Goal: Task Accomplishment & Management: Use online tool/utility

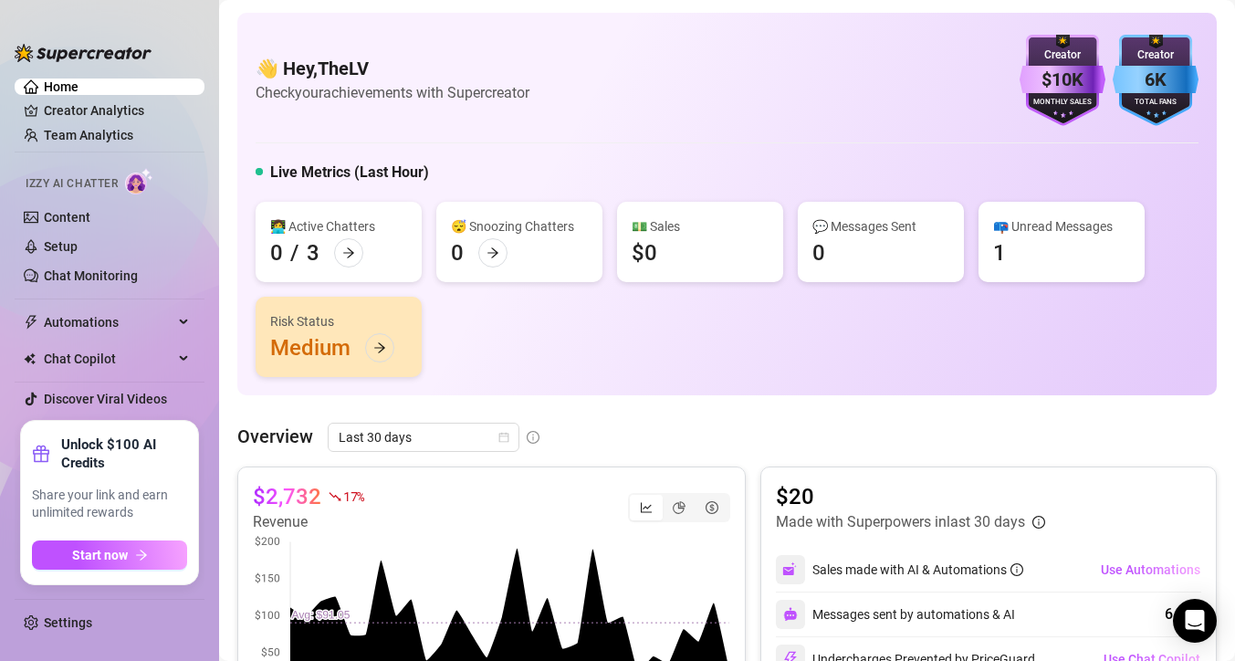
click at [80, 125] on ul "Home Creator Analytics Team Analytics Izzy AI Chatter Content Setup Chat Monito…" at bounding box center [110, 242] width 190 height 342
click at [80, 129] on link "Team Analytics" at bounding box center [88, 135] width 89 height 15
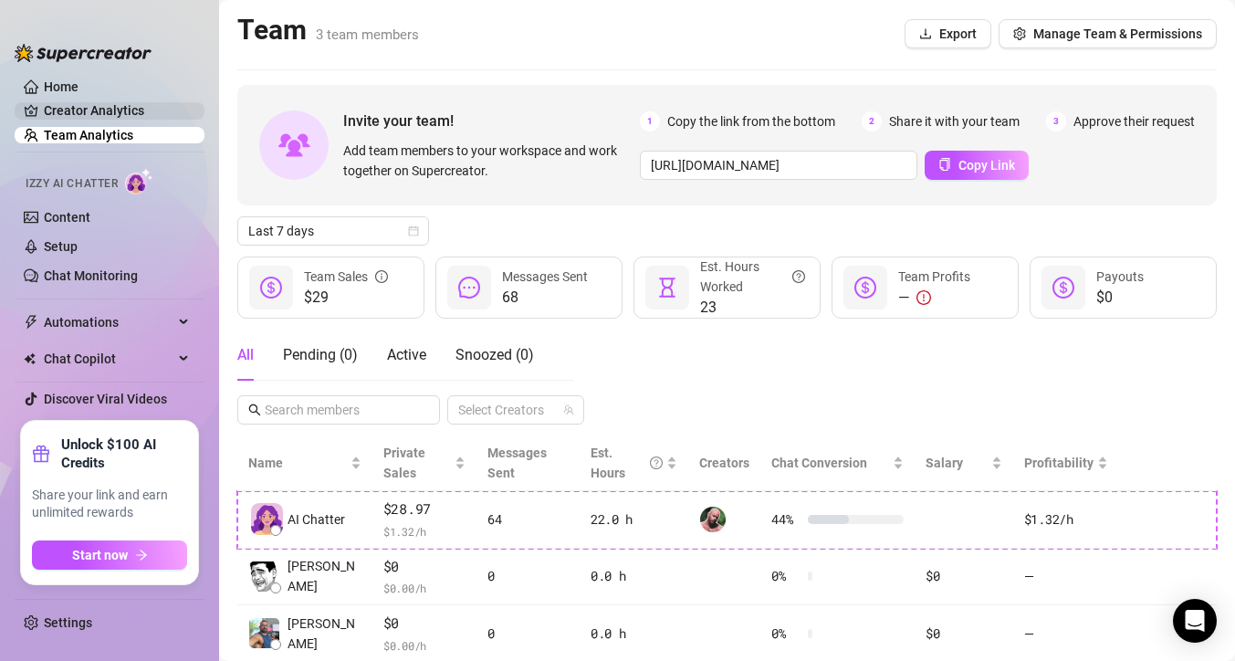
click at [101, 107] on link "Creator Analytics" at bounding box center [117, 110] width 146 height 29
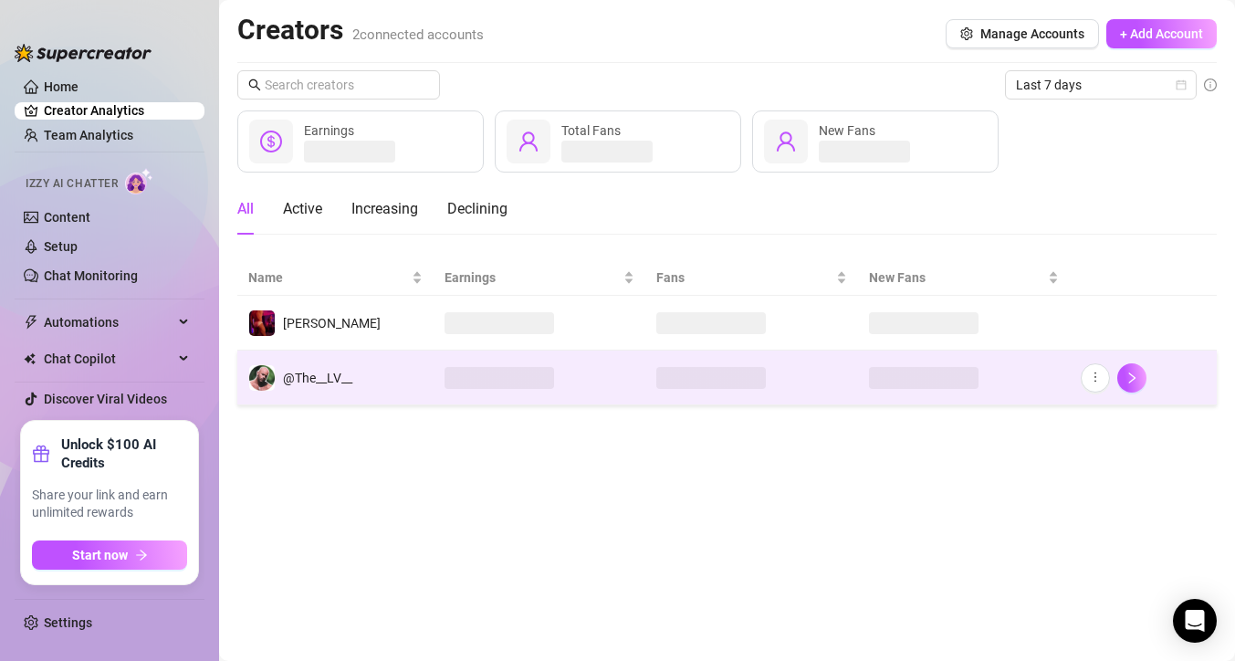
click at [361, 361] on td "@The__LV__" at bounding box center [335, 377] width 196 height 55
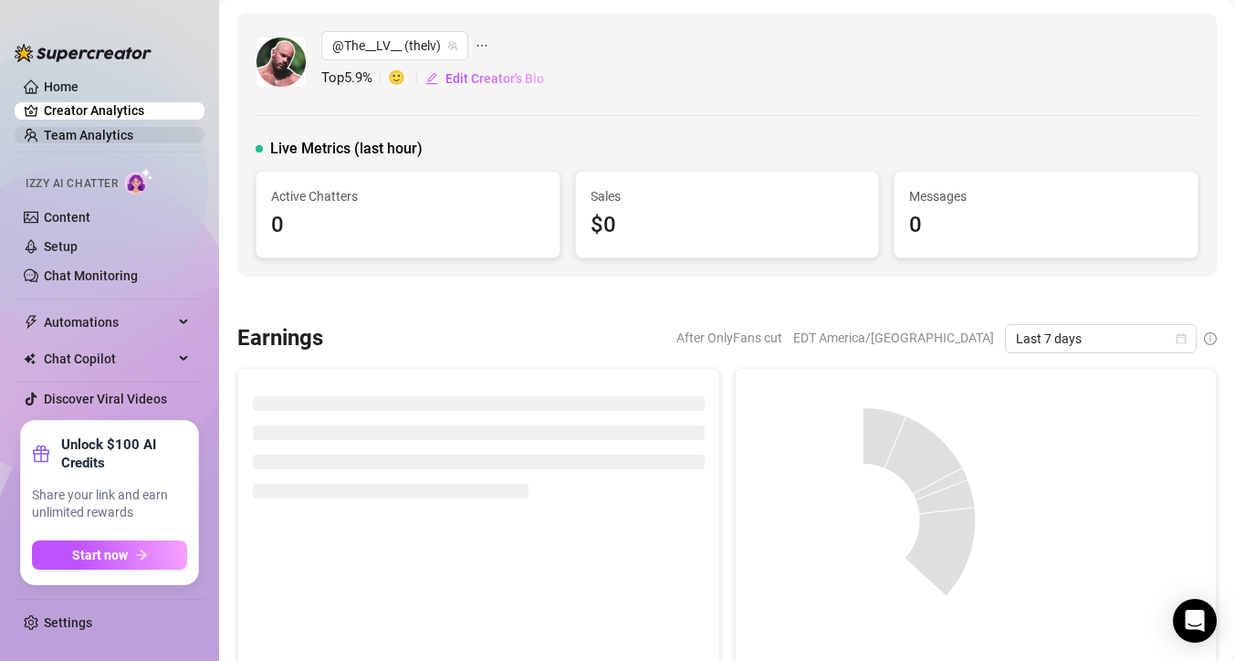
click at [99, 141] on link "Team Analytics" at bounding box center [88, 135] width 89 height 15
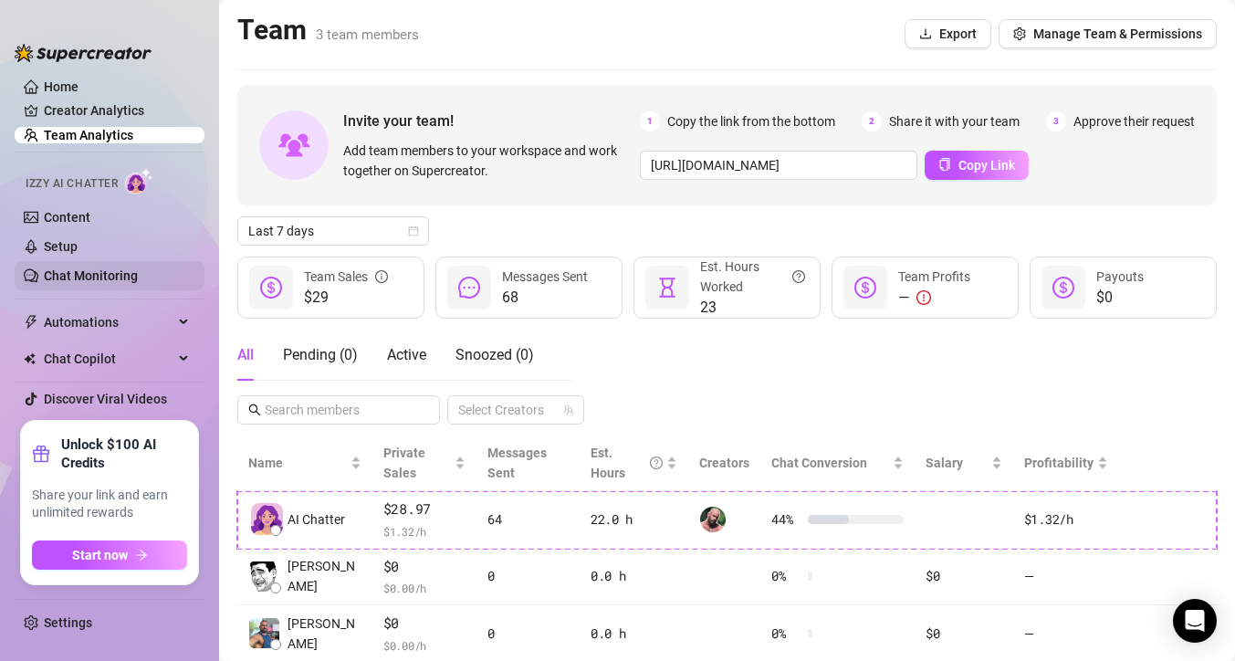
click at [87, 269] on link "Chat Monitoring" at bounding box center [91, 275] width 94 height 15
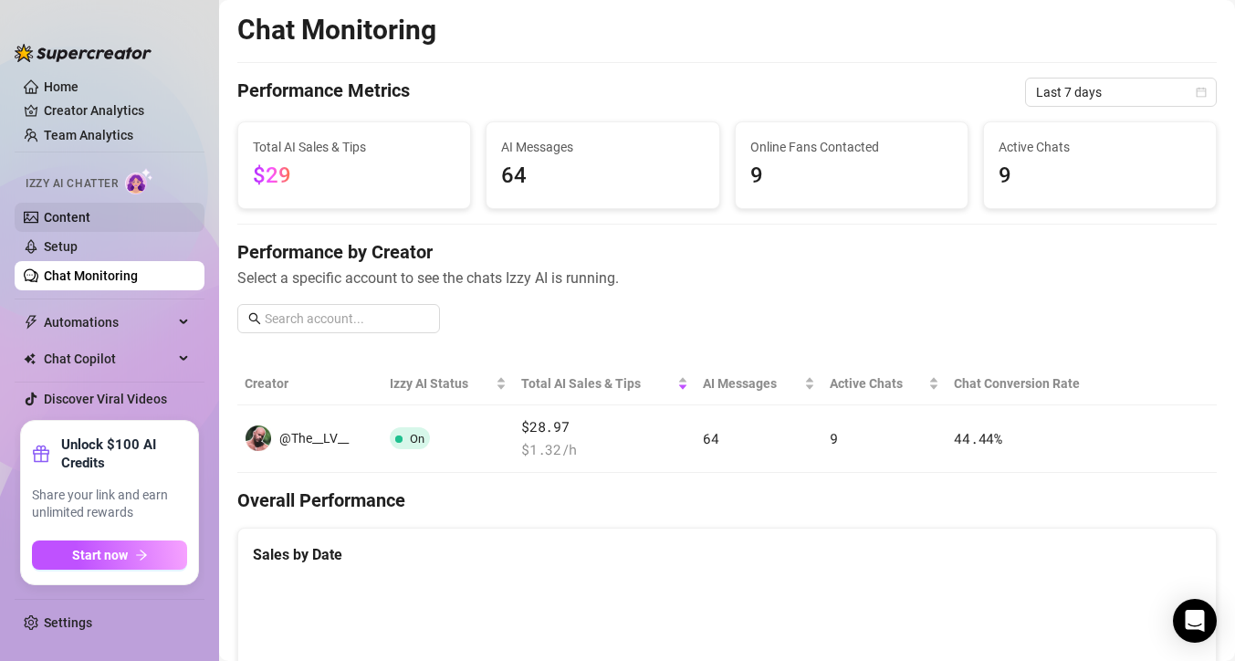
click at [81, 224] on link "Content" at bounding box center [67, 217] width 47 height 15
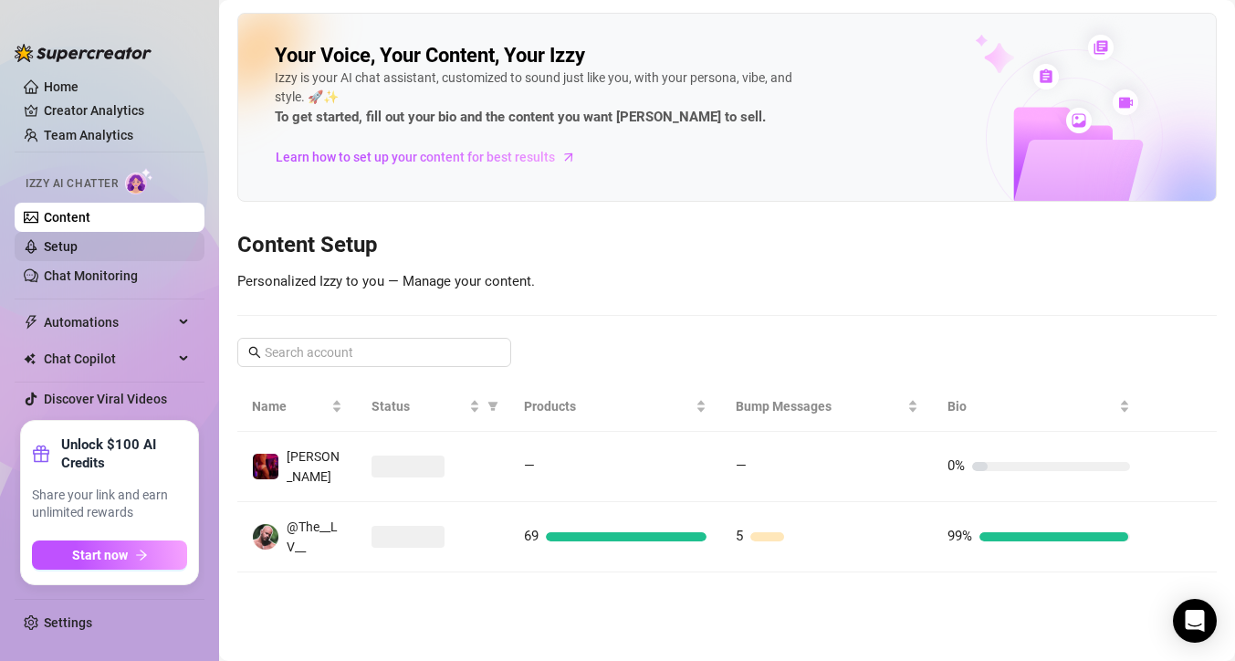
click at [80, 231] on ul "Content Setup Chat Monitoring" at bounding box center [110, 247] width 190 height 88
click at [78, 243] on link "Setup" at bounding box center [61, 246] width 34 height 15
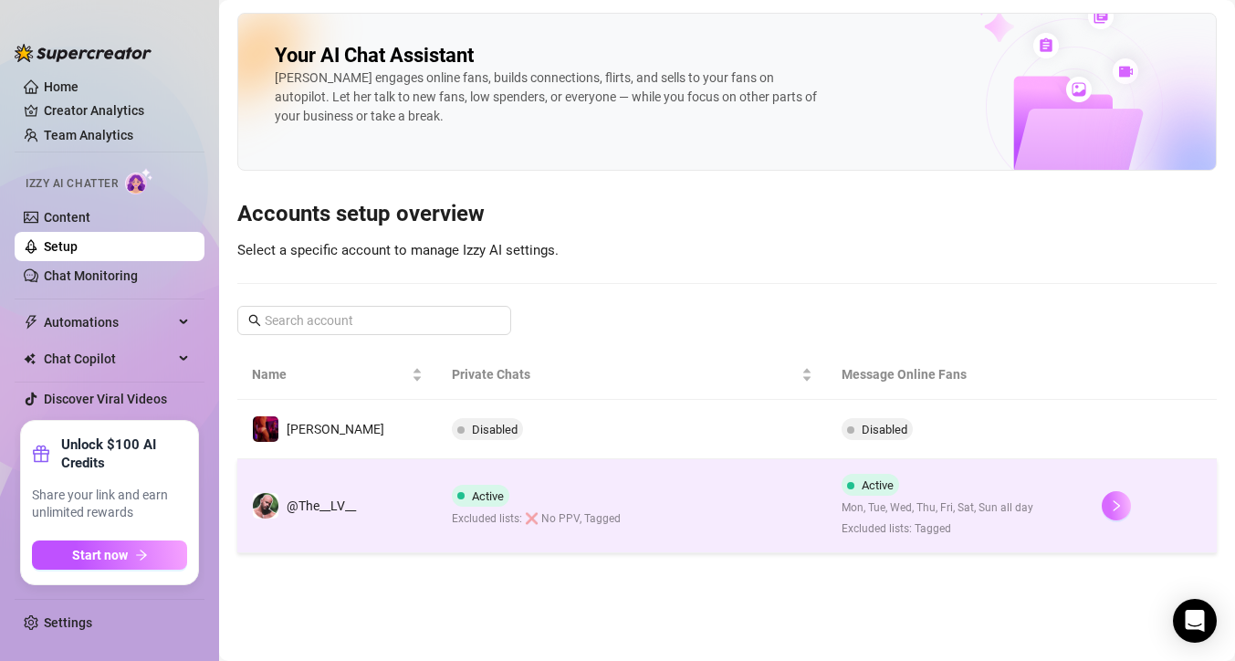
click at [1112, 511] on icon "right" at bounding box center [1116, 505] width 13 height 13
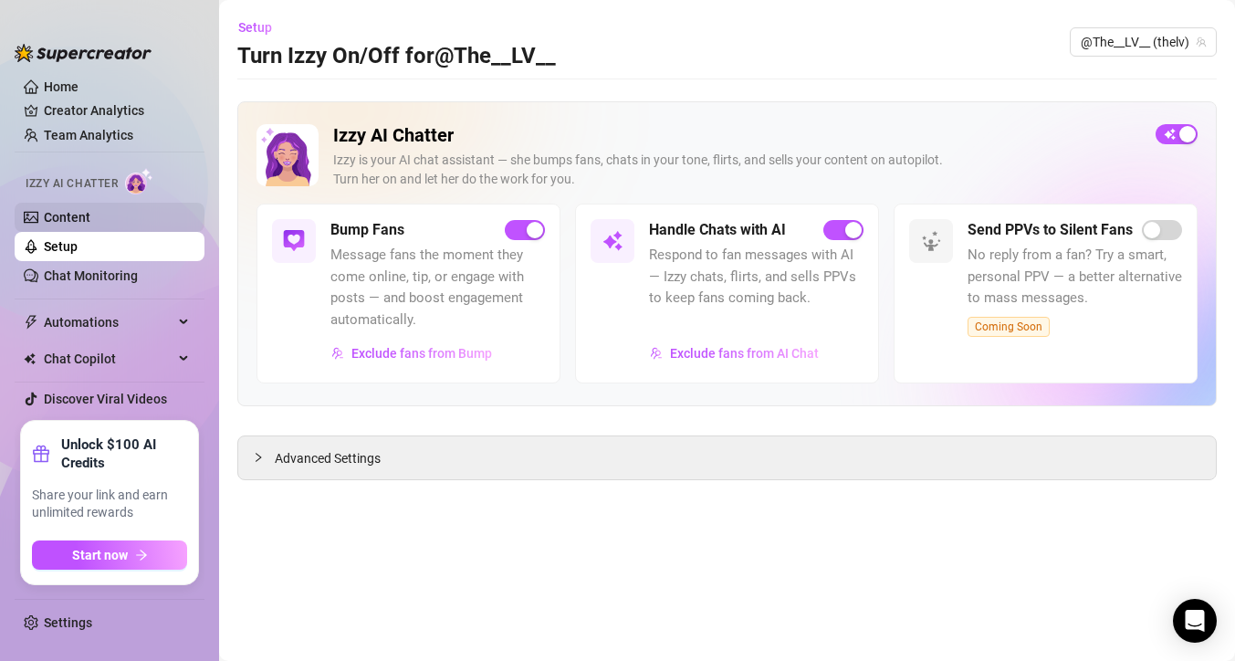
click at [74, 221] on link "Content" at bounding box center [67, 217] width 47 height 15
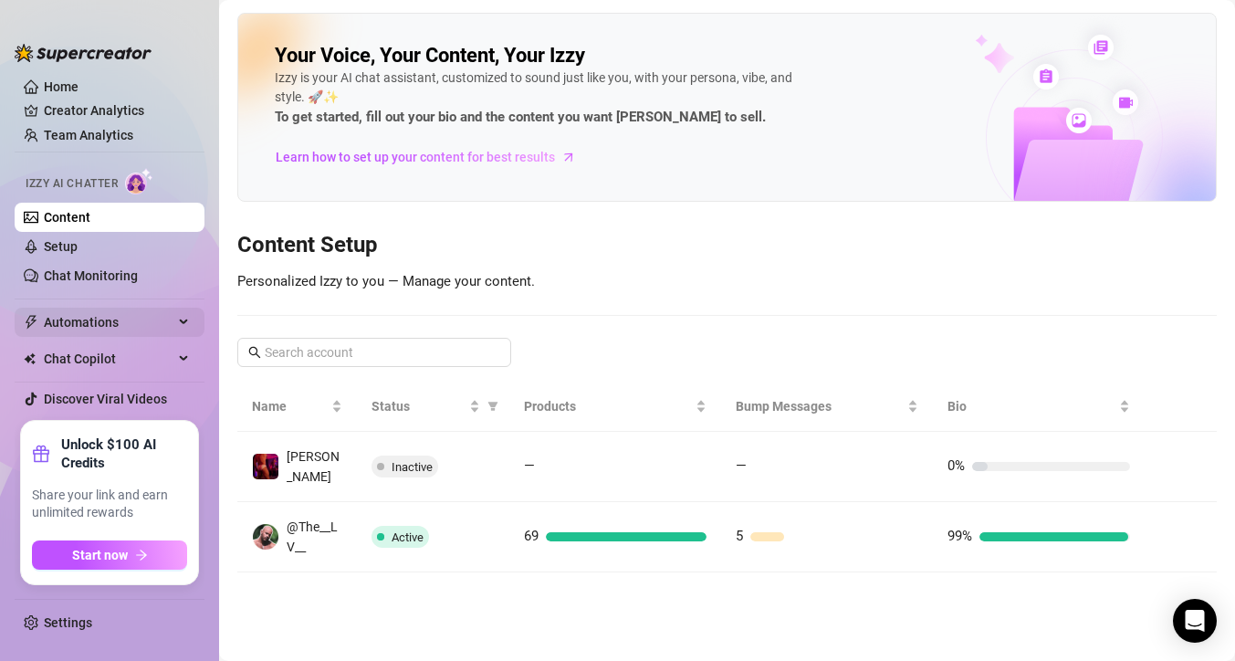
click at [102, 317] on span "Automations" at bounding box center [109, 322] width 130 height 29
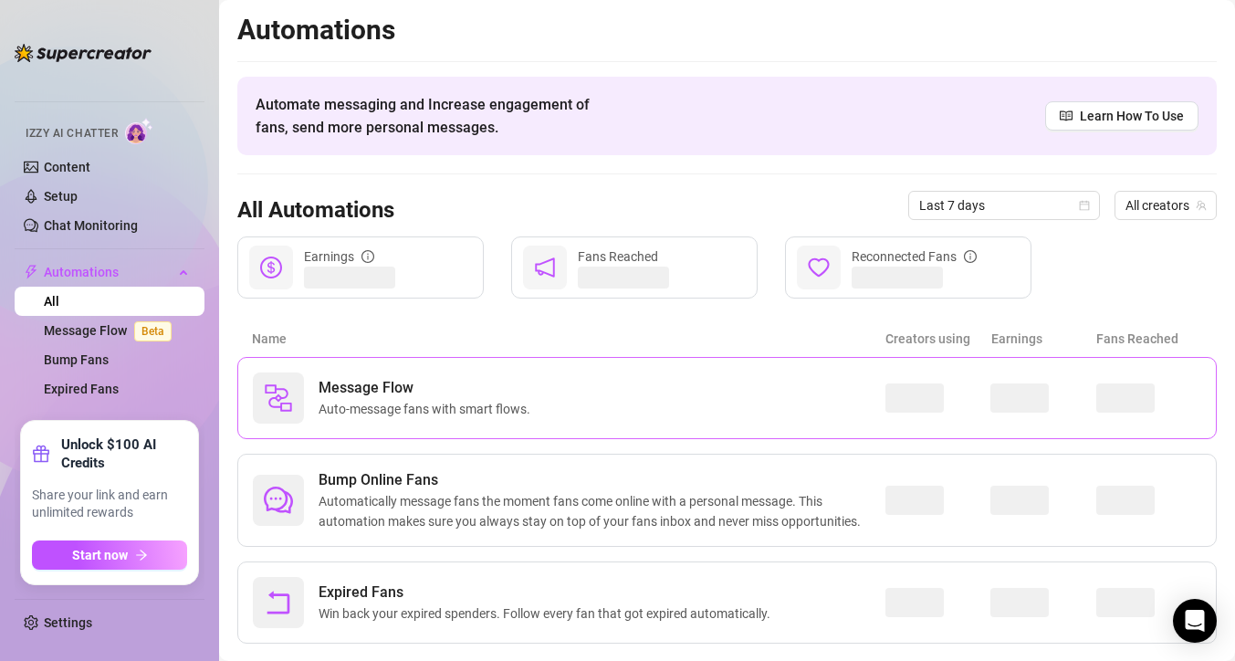
click at [391, 413] on span "Auto-message fans with smart flows." at bounding box center [427, 409] width 219 height 20
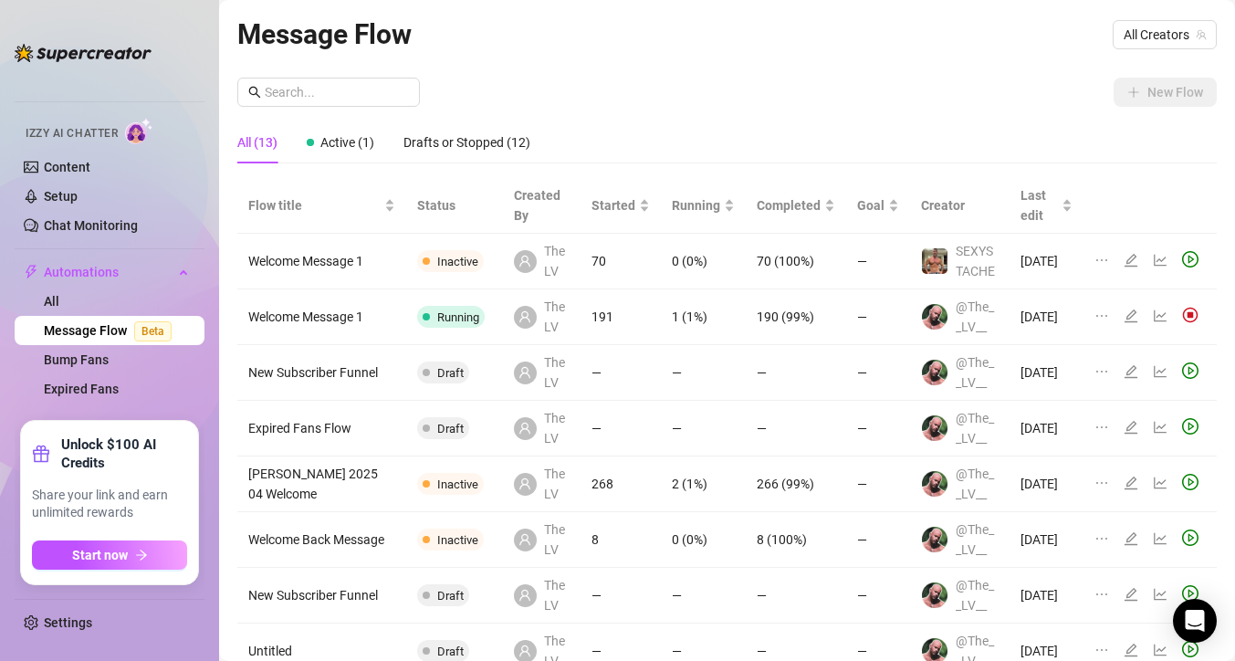
click at [1134, 314] on icon "edit" at bounding box center [1130, 315] width 15 height 15
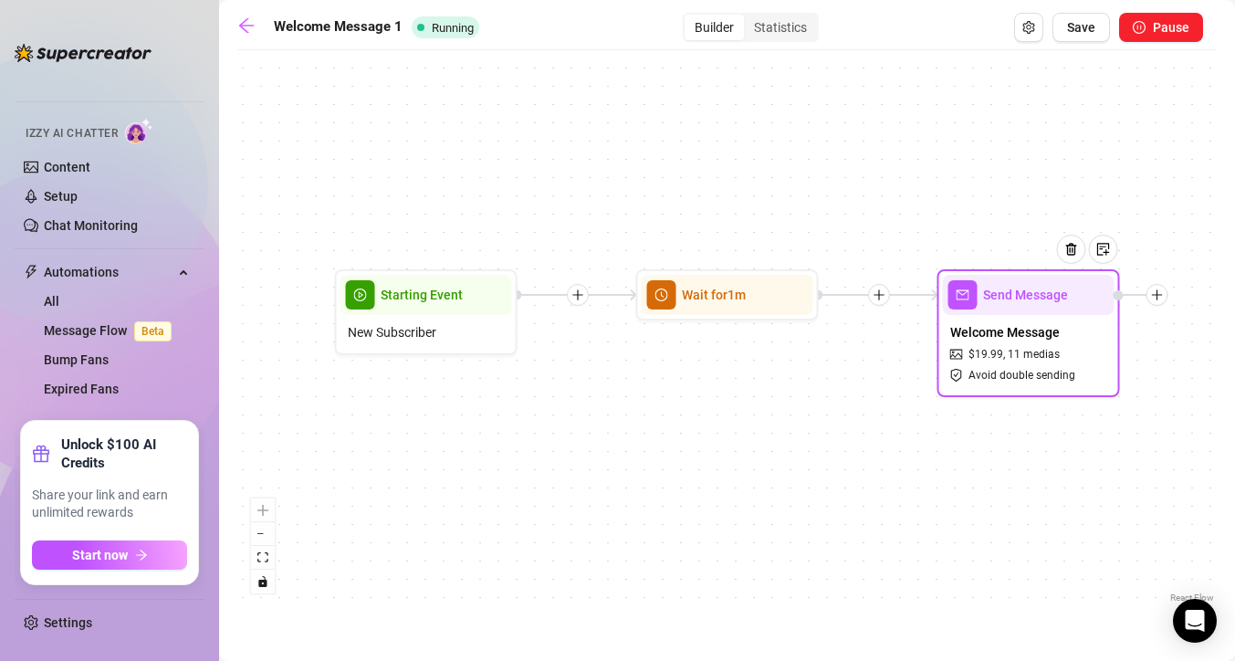
click at [978, 350] on span "$ 19.99 ," at bounding box center [986, 354] width 37 height 17
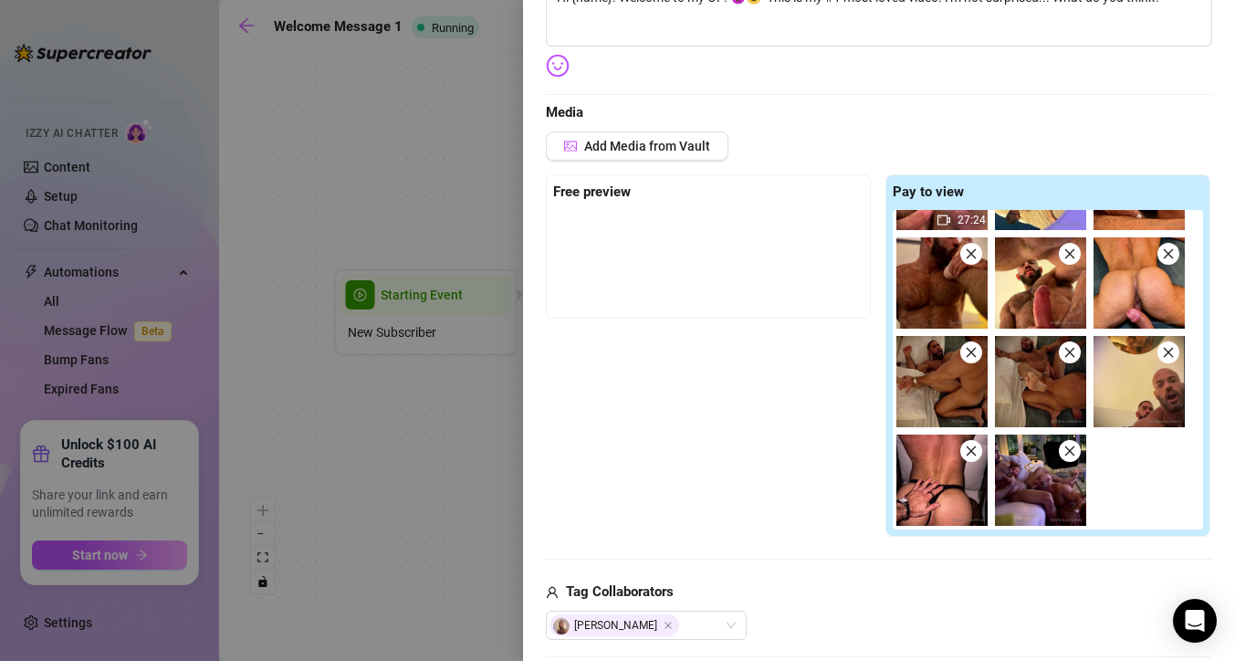
scroll to position [377, 0]
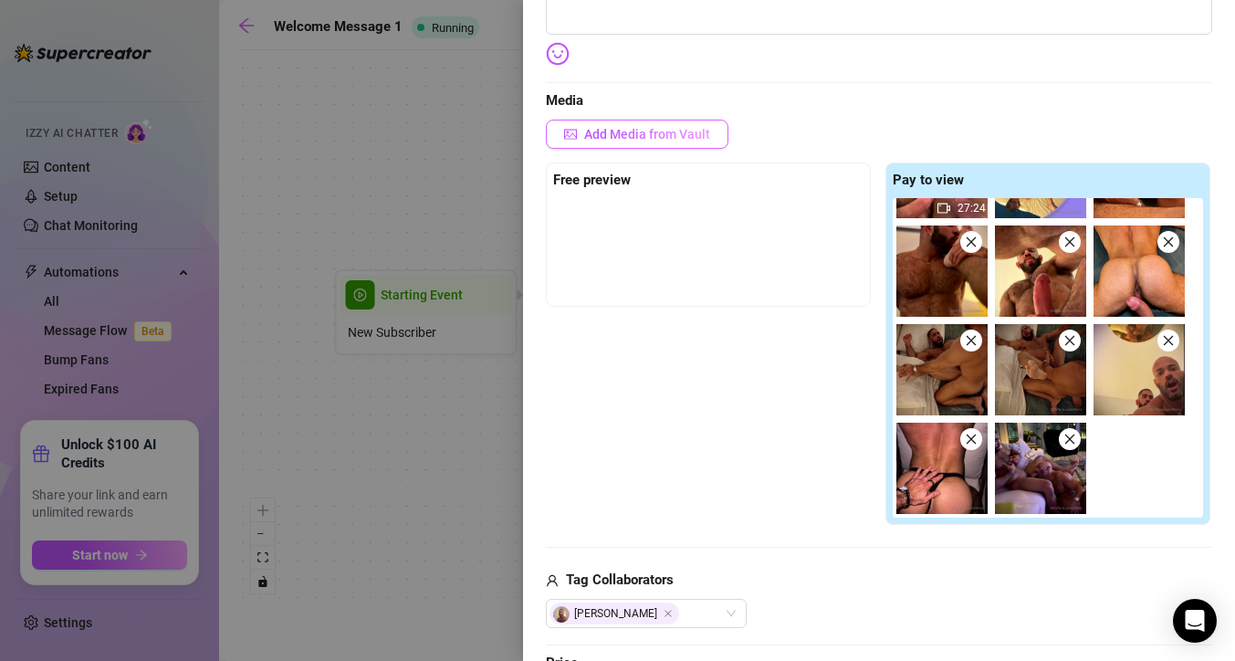
click at [684, 141] on span "Add Media from Vault" at bounding box center [647, 134] width 126 height 15
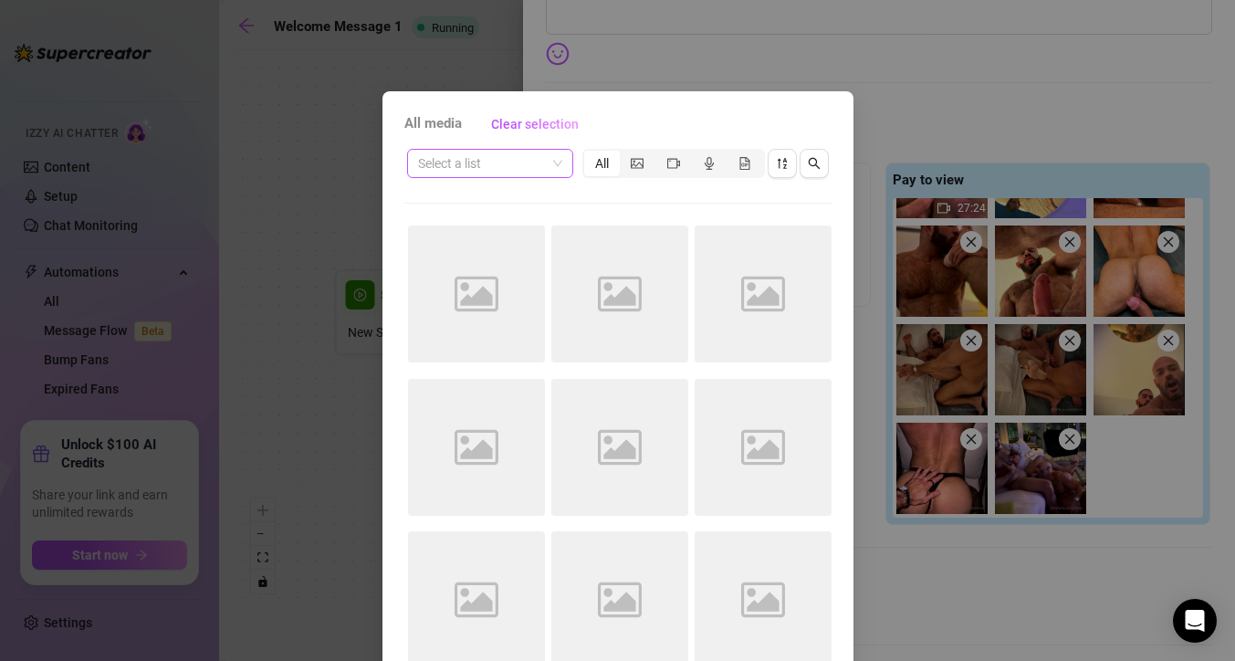
click at [494, 162] on input "search" at bounding box center [482, 163] width 128 height 27
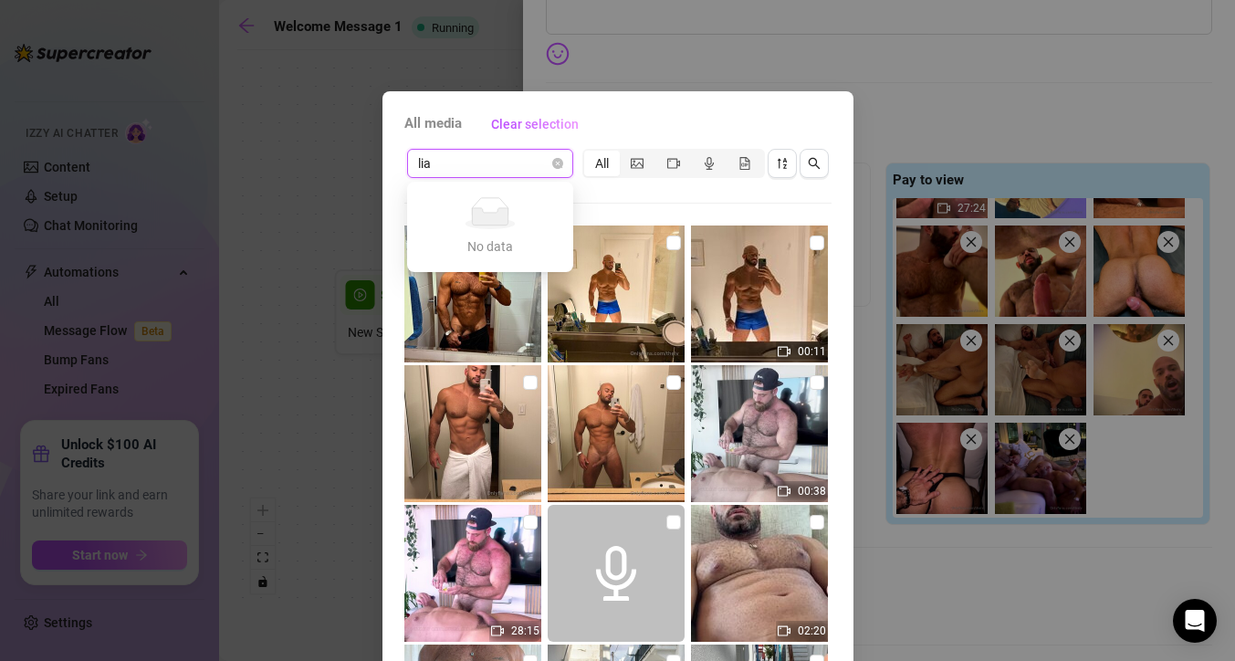
type input "[PERSON_NAME]"
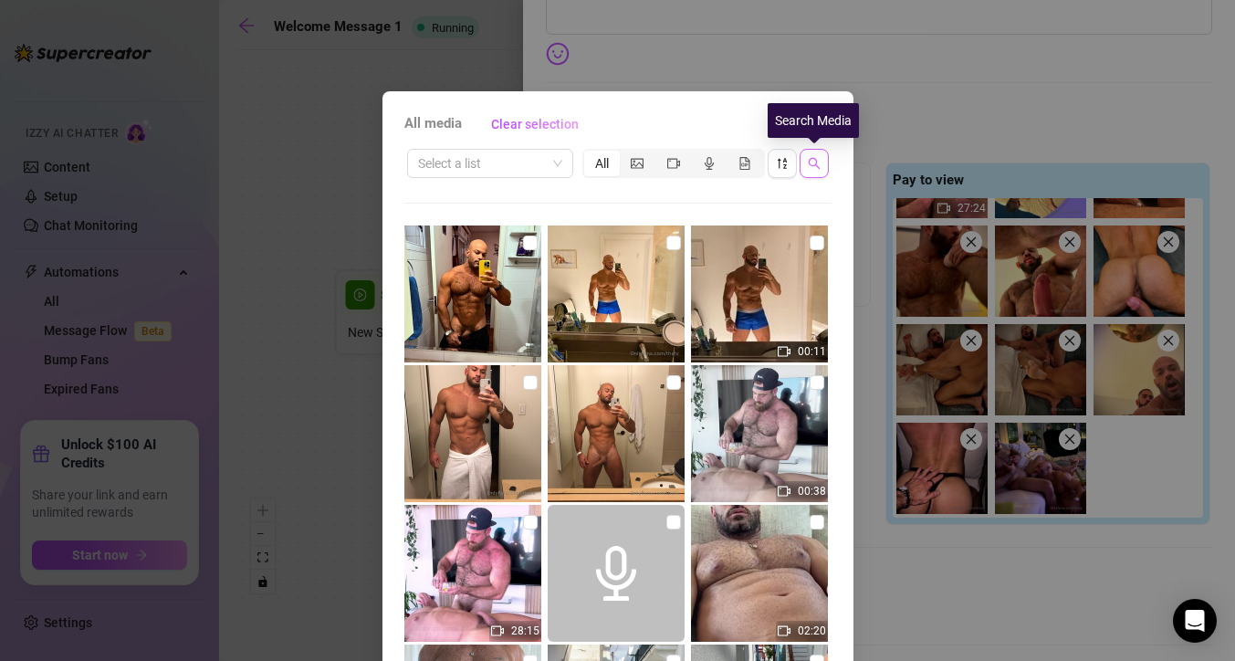
click at [826, 166] on button "button" at bounding box center [813, 163] width 29 height 29
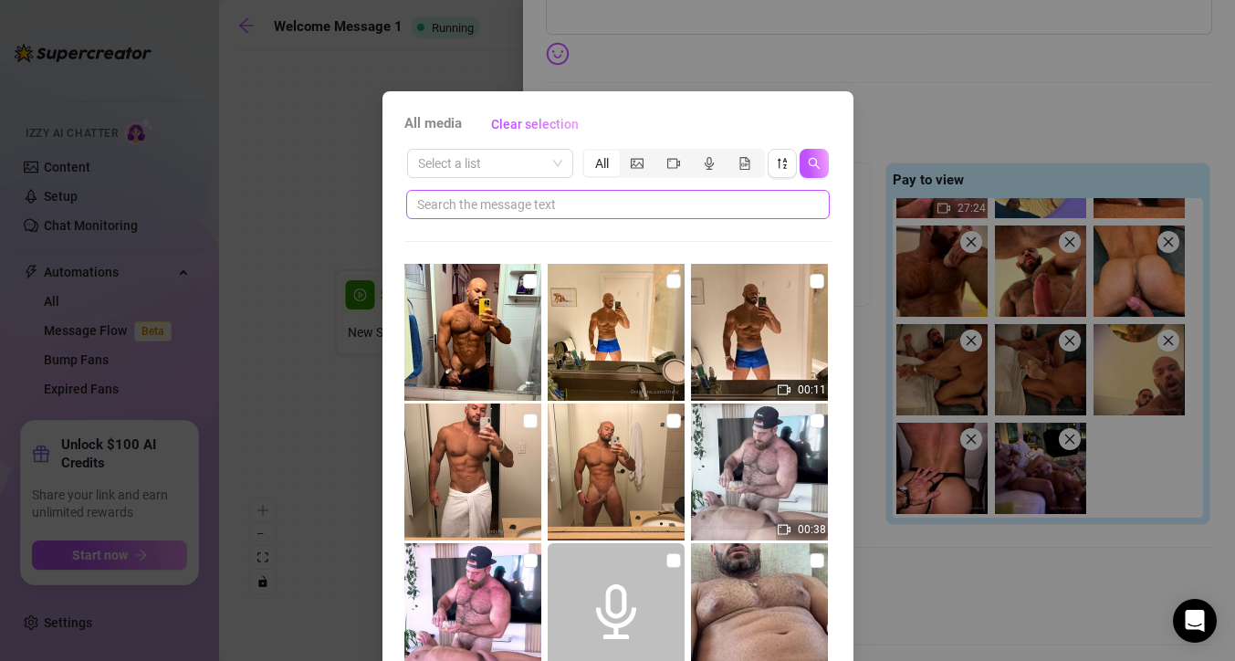
click at [799, 149] on button "button" at bounding box center [813, 163] width 29 height 29
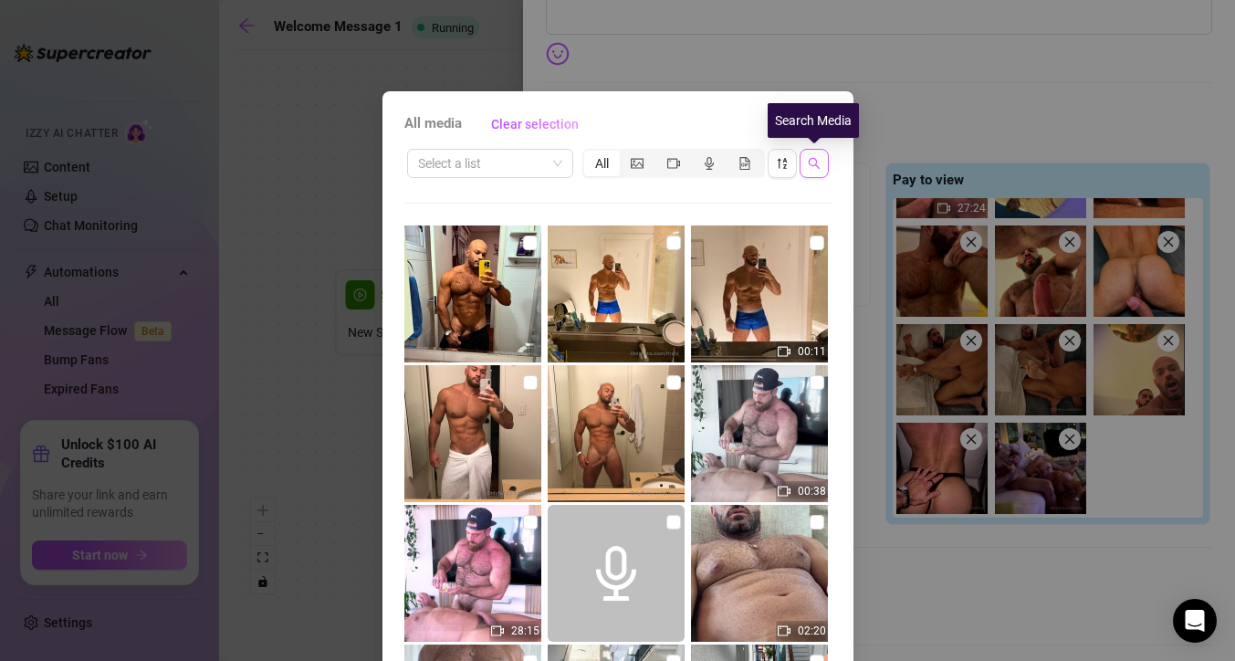
click at [822, 155] on button "button" at bounding box center [813, 163] width 29 height 29
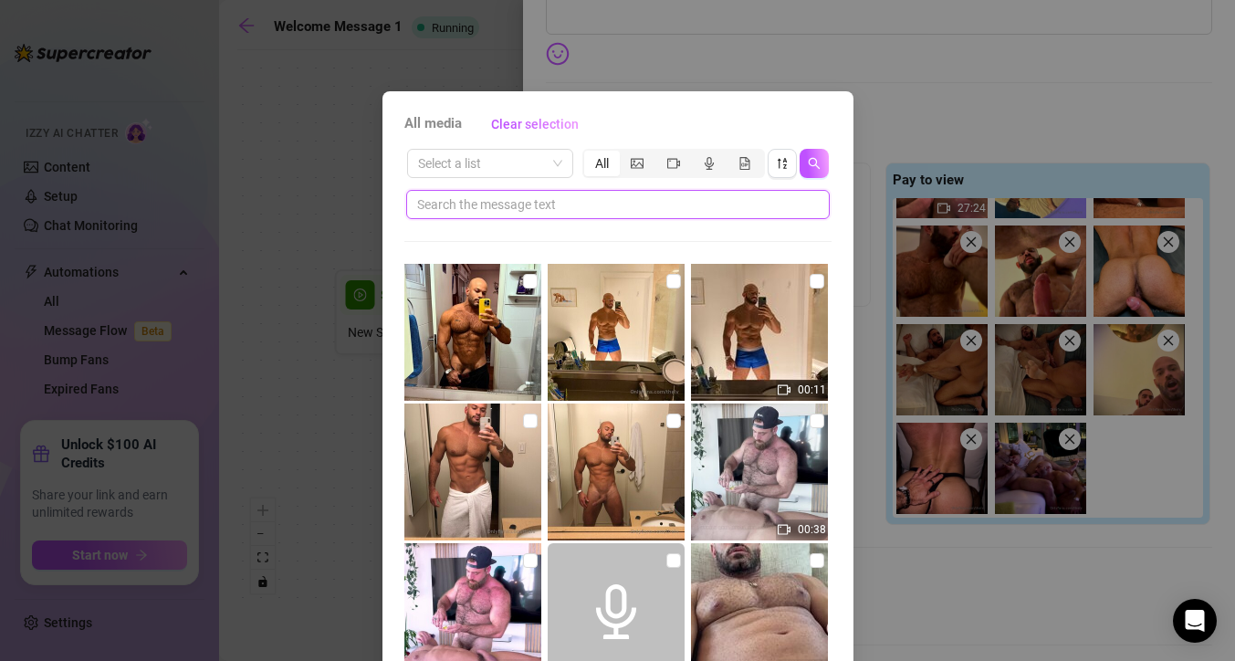
click at [652, 205] on input "text" at bounding box center [610, 204] width 387 height 20
type input "[PERSON_NAME]"
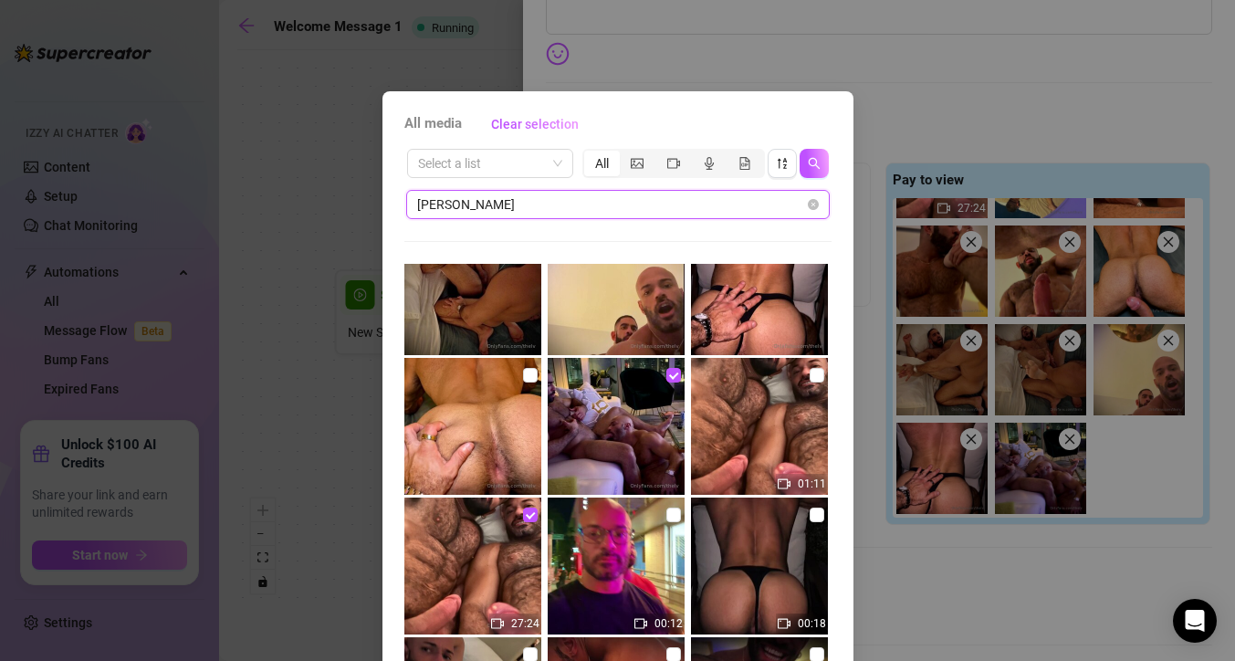
scroll to position [623, 0]
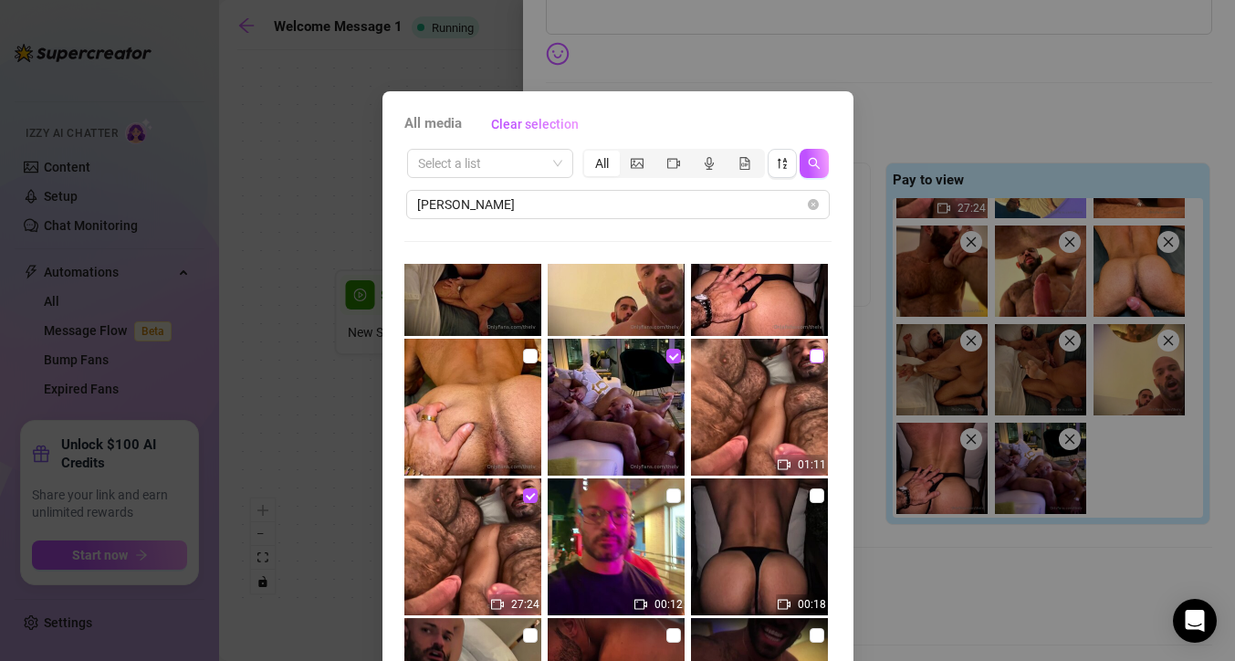
click at [817, 353] on input "checkbox" at bounding box center [816, 356] width 15 height 15
checkbox input "true"
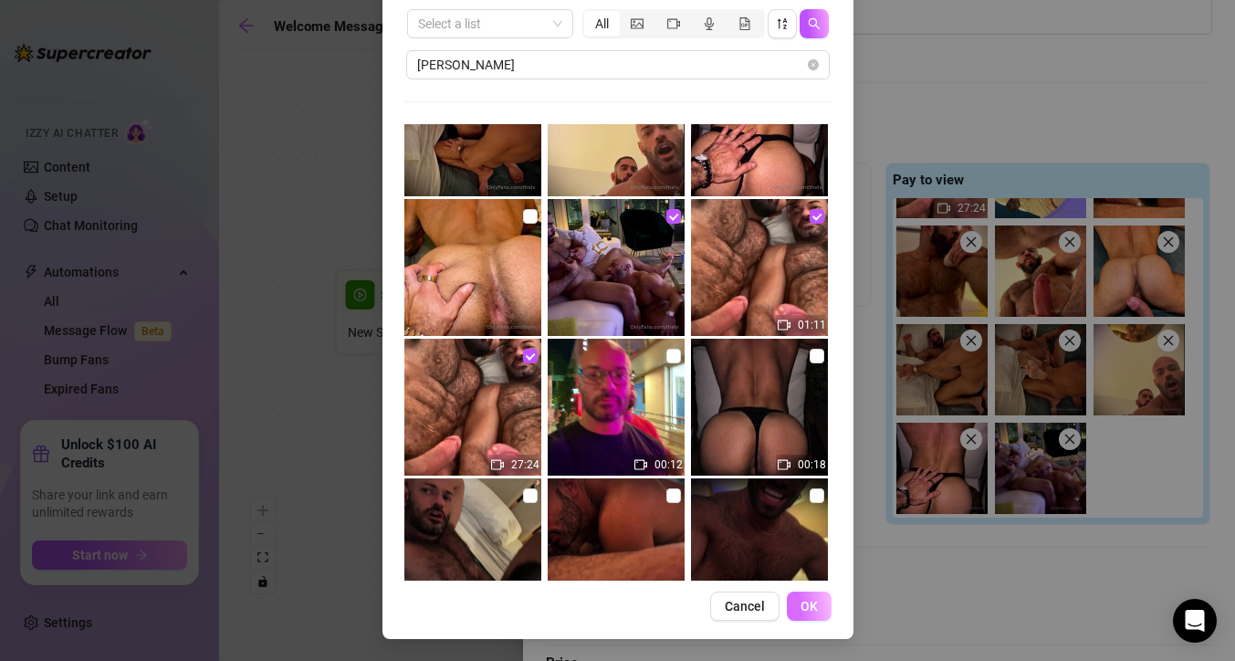
click at [801, 608] on span "OK" at bounding box center [808, 606] width 17 height 15
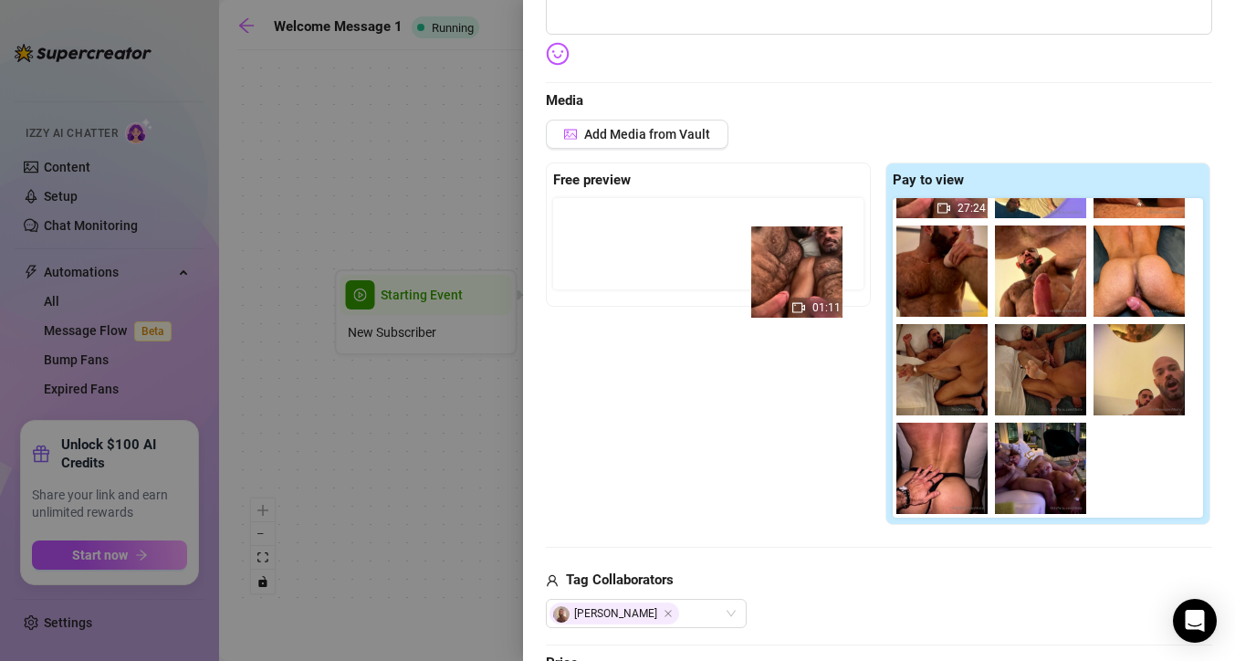
drag, startPoint x: 1158, startPoint y: 491, endPoint x: 811, endPoint y: 295, distance: 398.4
click at [811, 295] on div "Free preview Pay to view 27:24 01:11" at bounding box center [879, 343] width 666 height 363
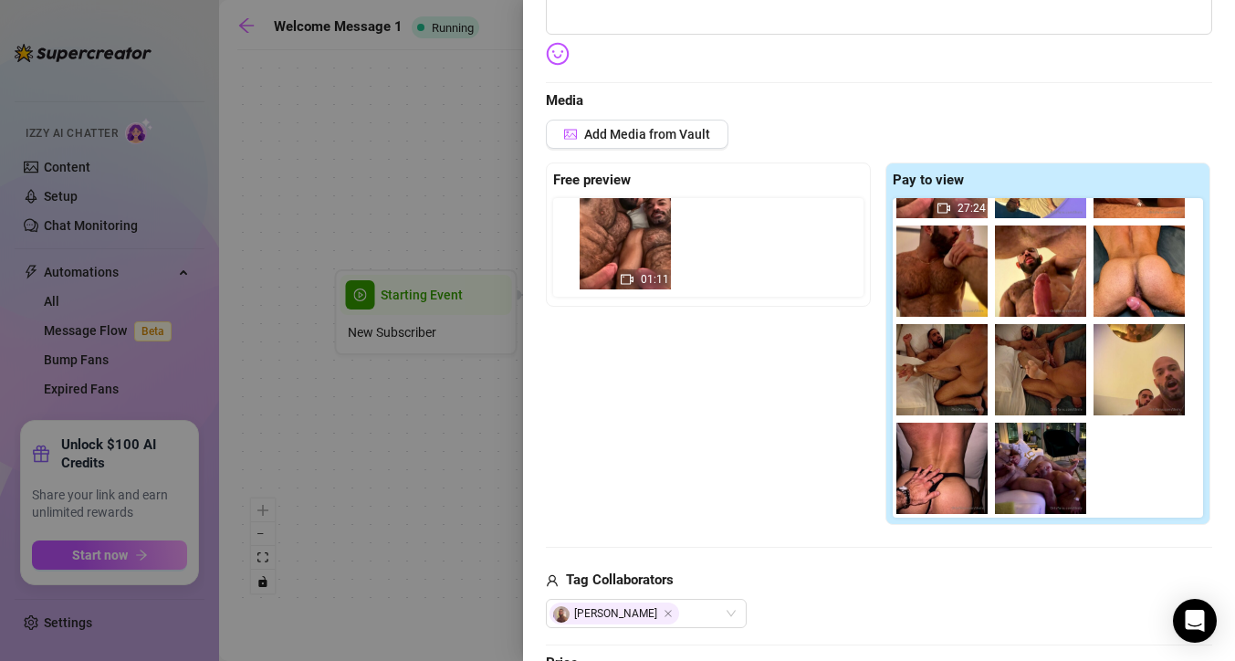
drag, startPoint x: 1120, startPoint y: 456, endPoint x: 581, endPoint y: 223, distance: 586.9
click at [581, 223] on div "Free preview Pay to view 27:24 01:11" at bounding box center [879, 343] width 666 height 363
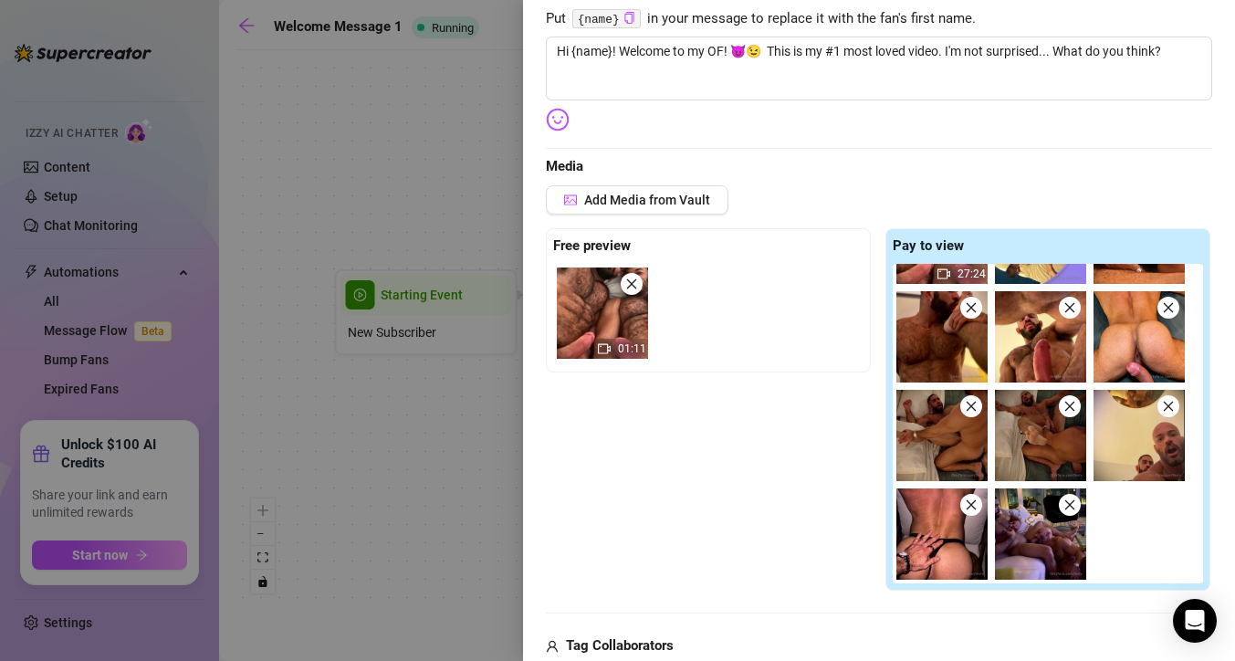
scroll to position [0, 0]
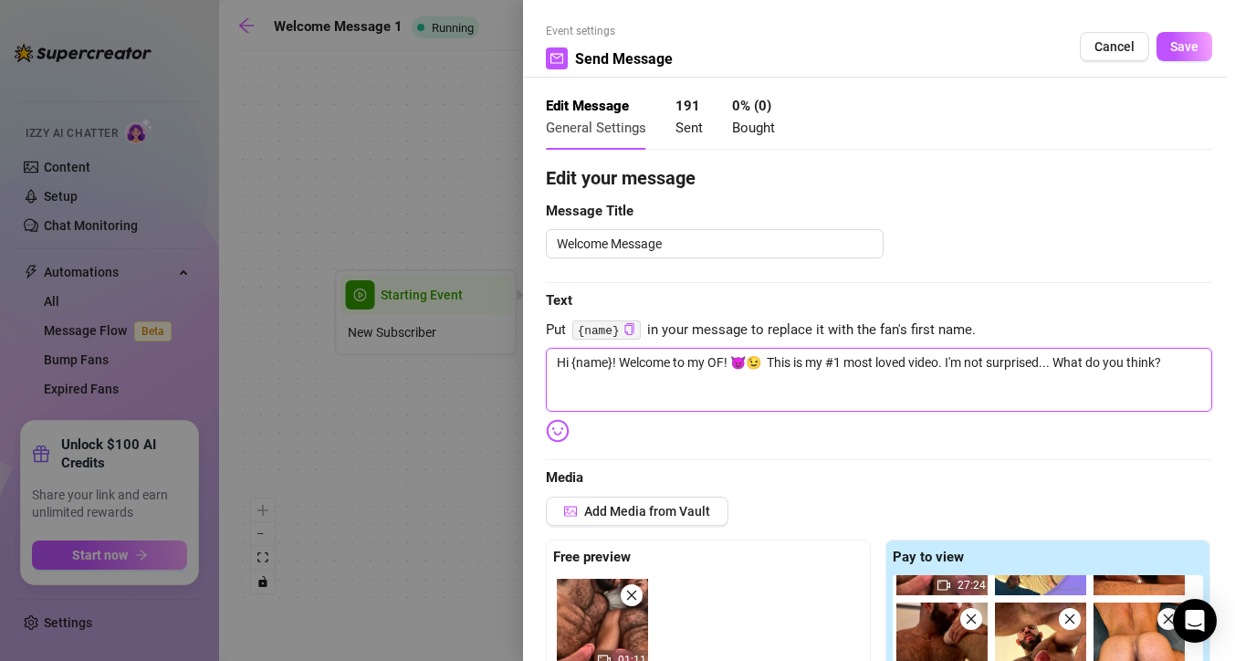
click at [766, 362] on textarea "Hi {name}! Welcome to my OF! 😈😉 This is my #1 most loved video. I'm not surpris…" at bounding box center [879, 380] width 666 height 64
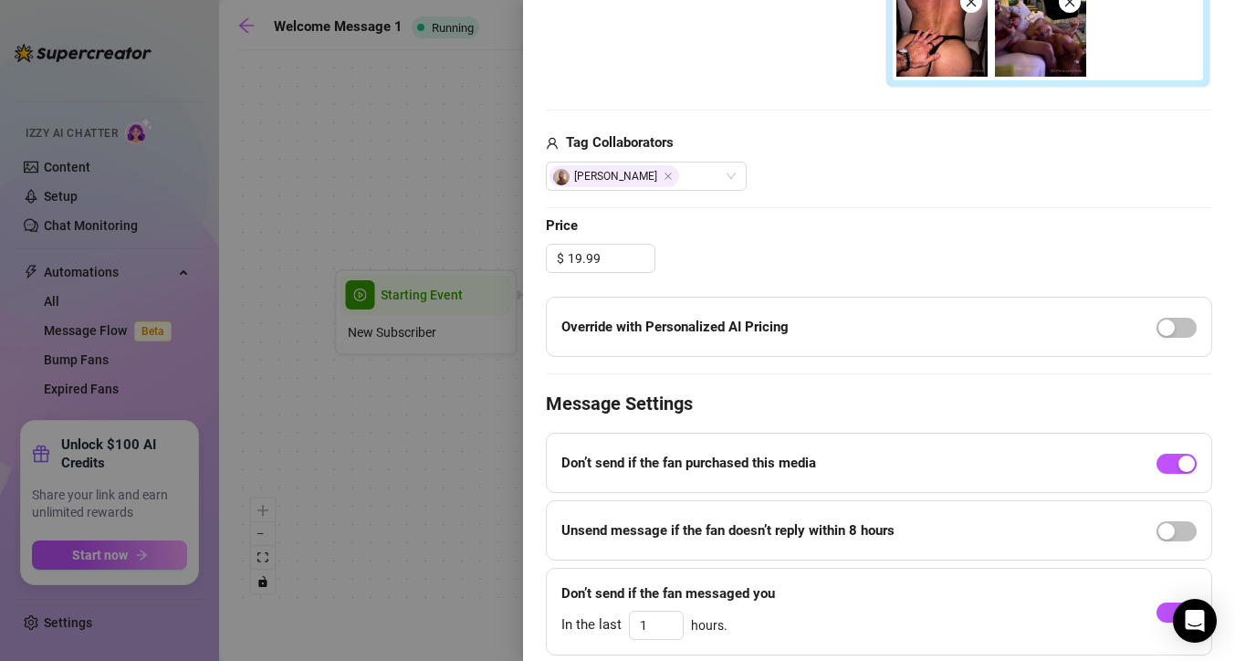
scroll to position [877, 0]
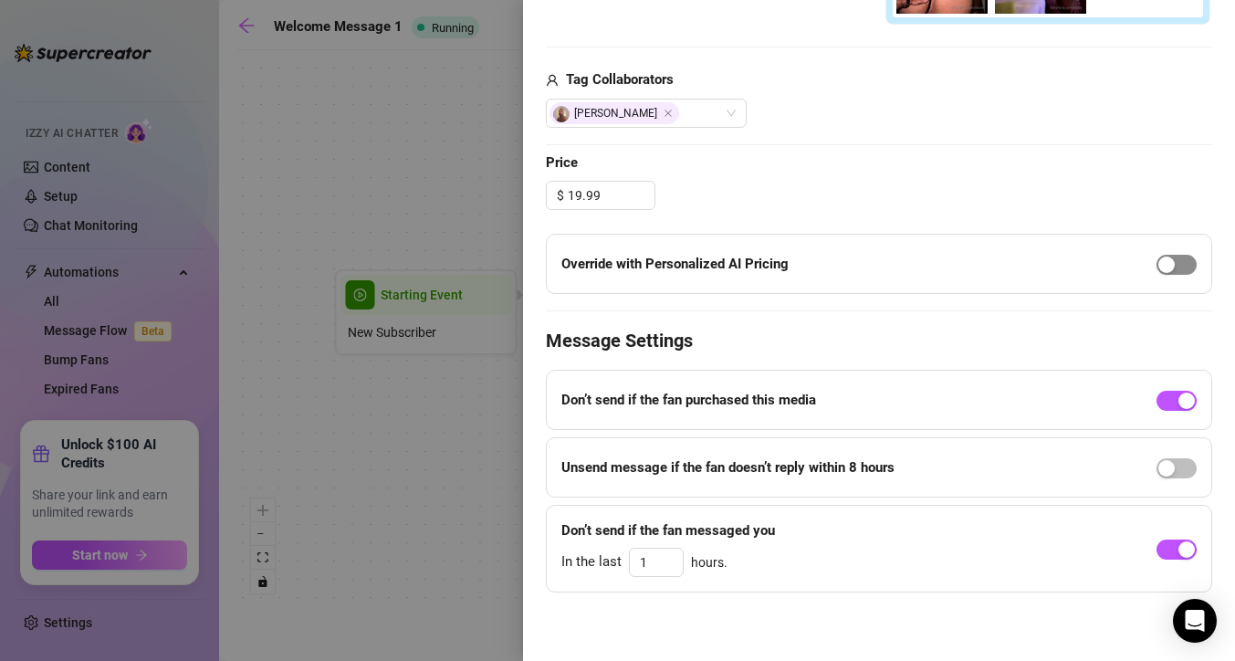
click at [1185, 268] on span "button" at bounding box center [1176, 265] width 40 height 20
click at [602, 199] on input "19.99" at bounding box center [611, 195] width 87 height 27
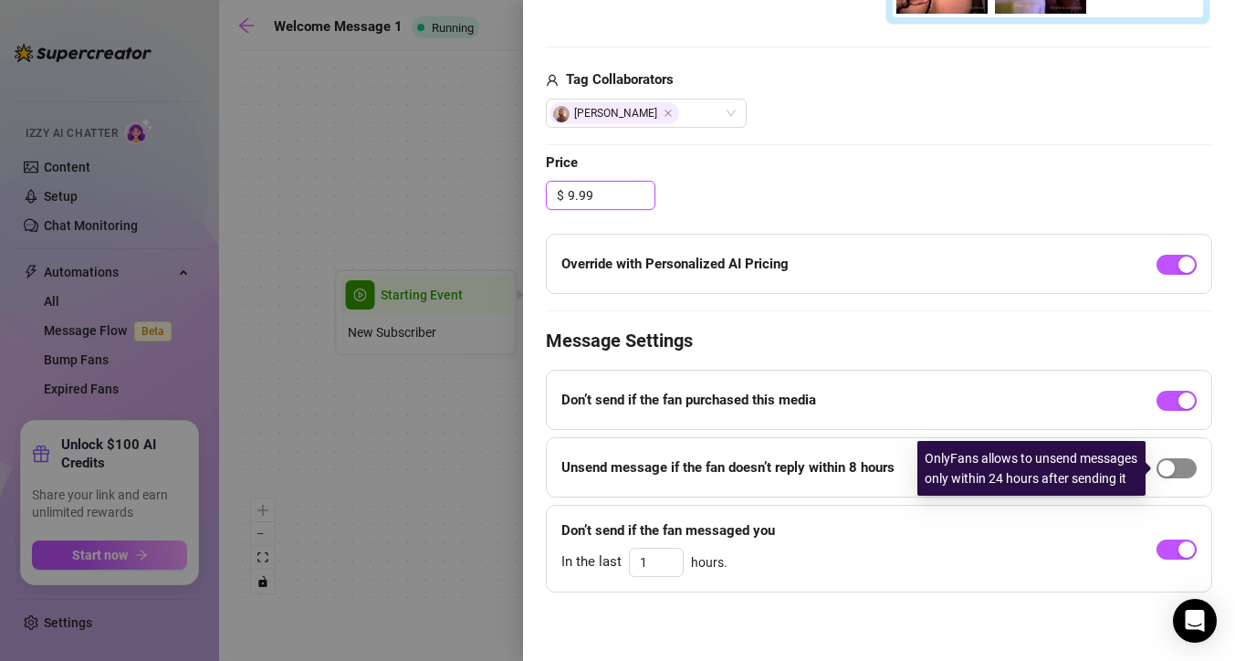
type input "9.99"
click at [1164, 465] on div "button" at bounding box center [1166, 468] width 16 height 16
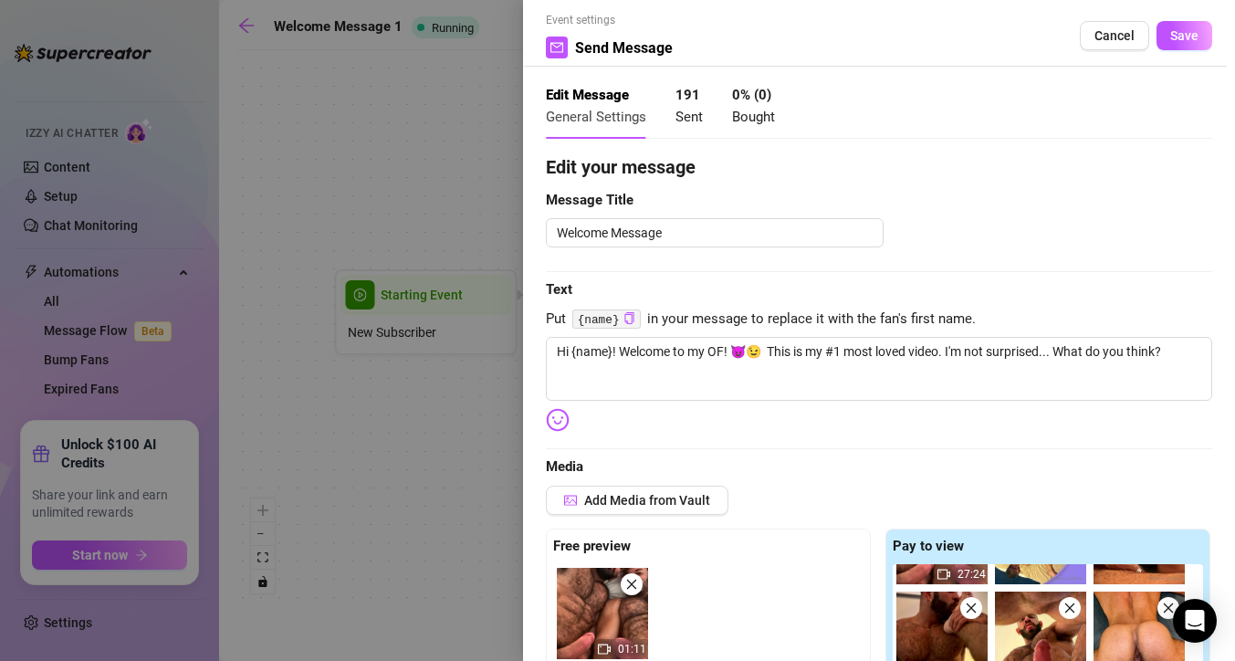
scroll to position [0, 0]
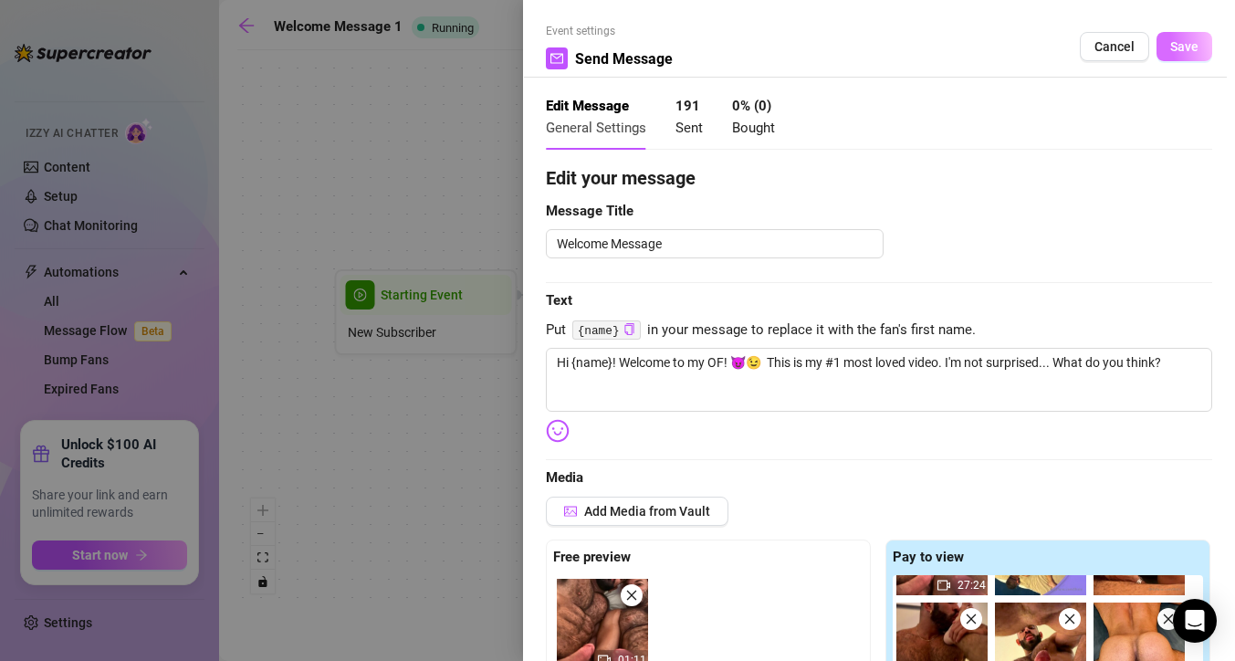
click at [1166, 49] on button "Save" at bounding box center [1184, 46] width 56 height 29
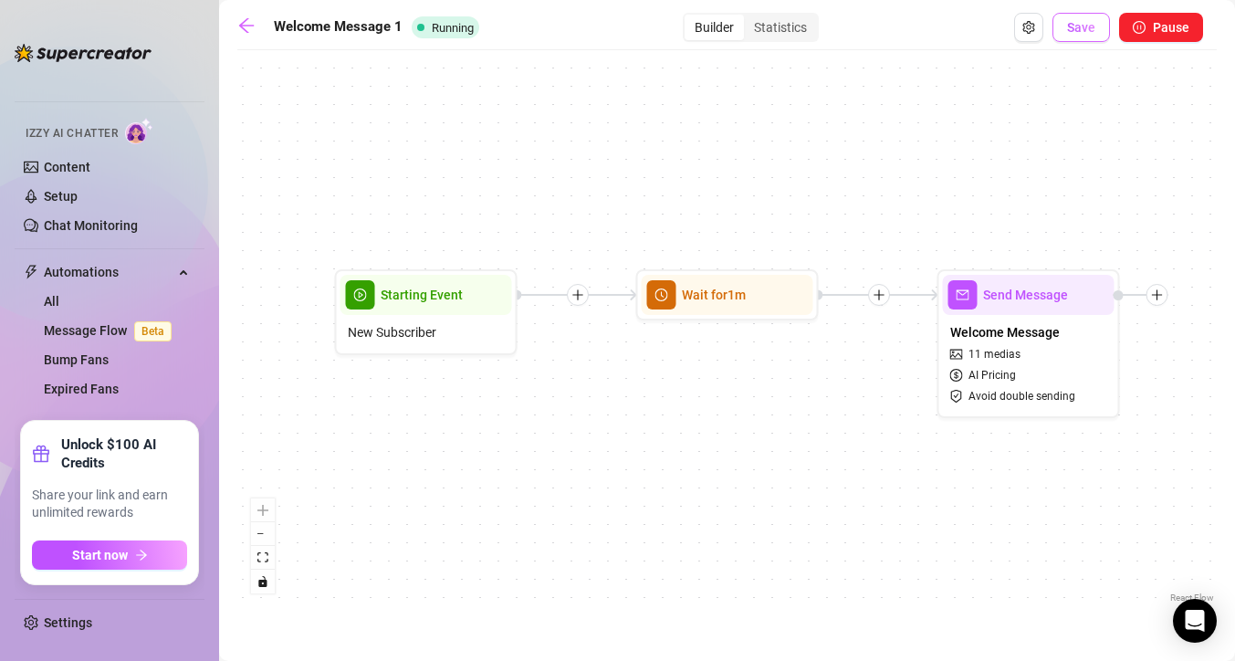
click at [1082, 40] on button "Save" at bounding box center [1080, 27] width 57 height 29
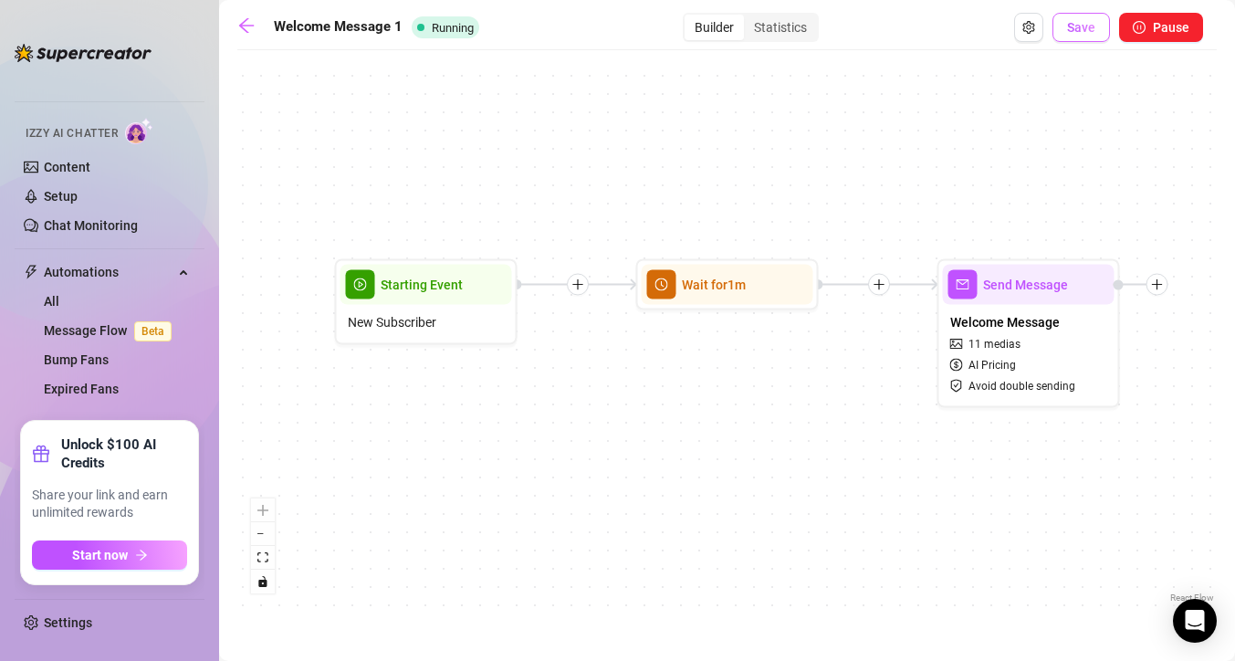
click at [1070, 37] on button "Save" at bounding box center [1080, 27] width 57 height 29
